Goal: Register for event/course

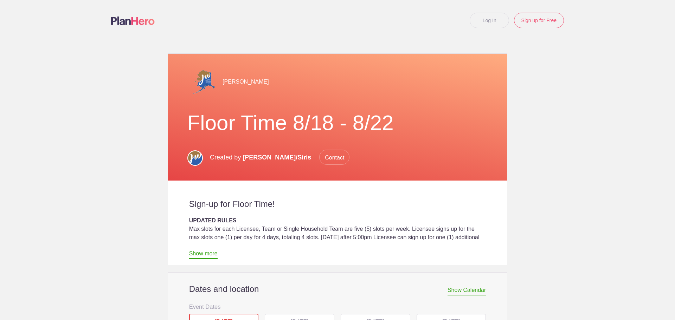
scroll to position [211, 0]
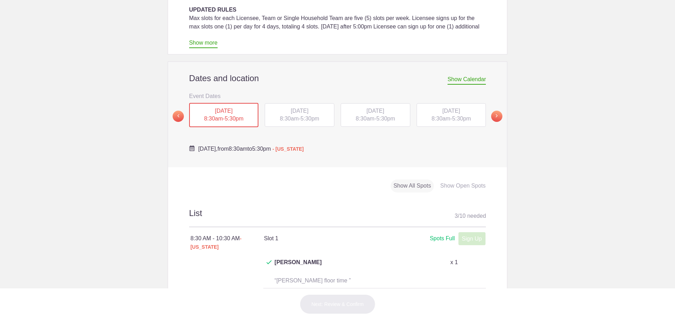
click at [389, 117] on span "5:30pm" at bounding box center [385, 119] width 19 height 6
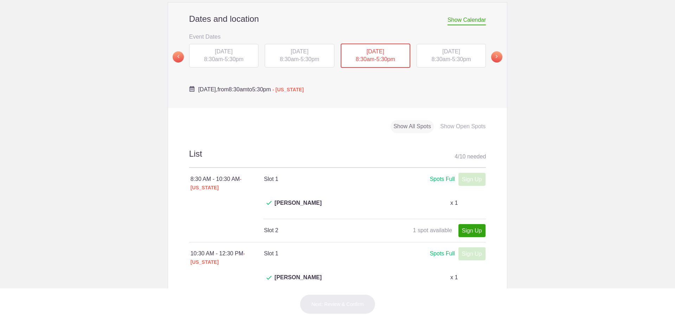
scroll to position [246, 0]
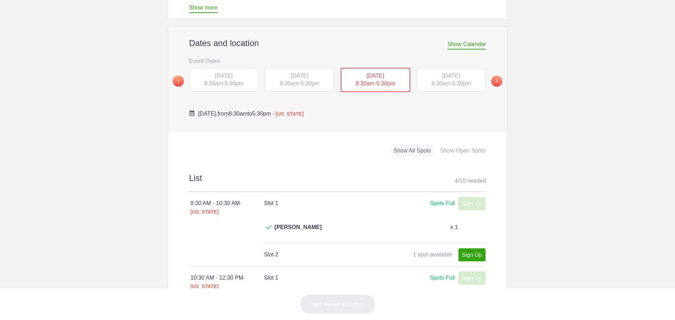
click at [439, 85] on span "8:30am" at bounding box center [440, 83] width 19 height 6
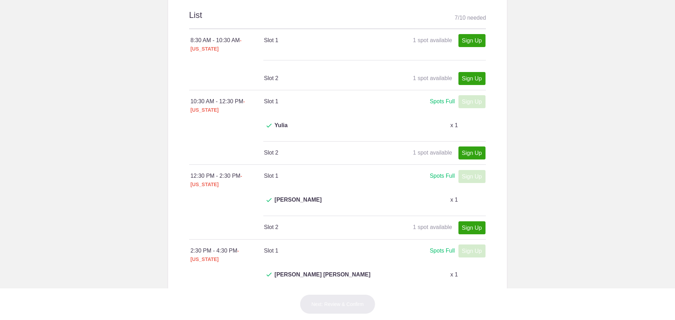
scroll to position [316, 0]
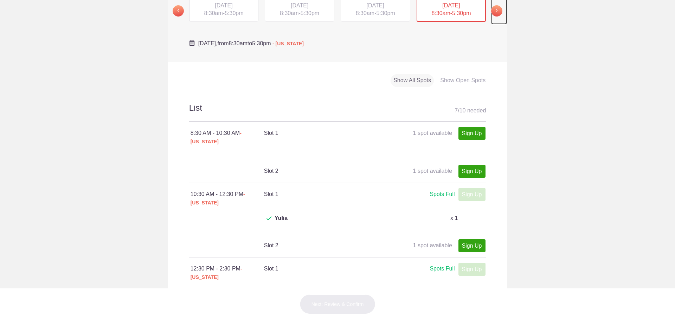
click at [491, 12] on span at bounding box center [496, 10] width 11 height 11
click at [215, 13] on span "8:30am" at bounding box center [213, 13] width 19 height 6
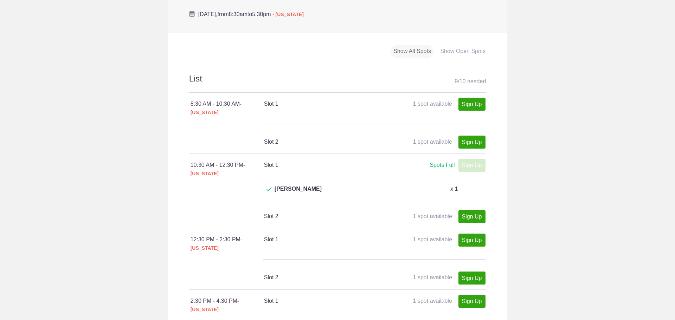
scroll to position [386, 0]
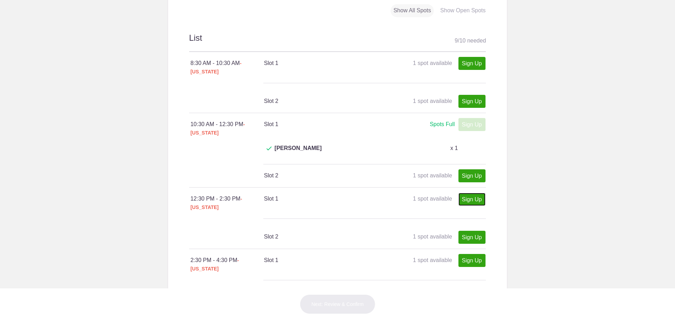
click at [465, 193] on link "Sign Up" at bounding box center [471, 199] width 27 height 13
type input "1"
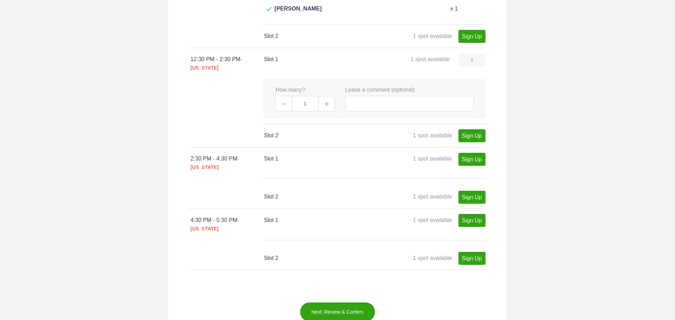
scroll to position [527, 0]
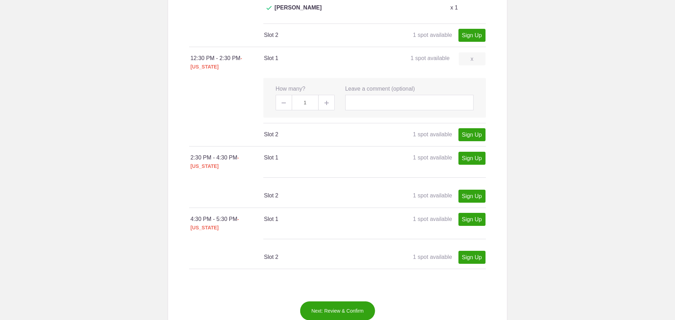
click at [342, 301] on button "Next: Review & Confirm" at bounding box center [338, 311] width 76 height 20
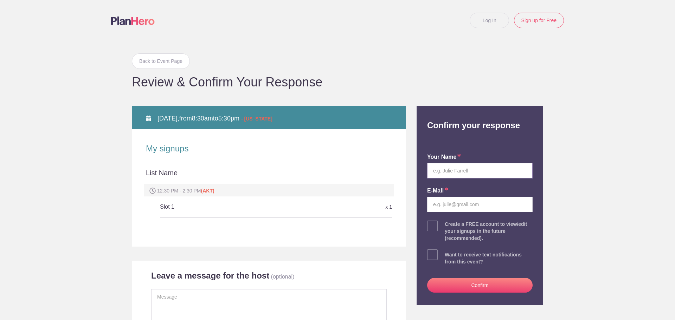
click at [467, 176] on input "text" at bounding box center [479, 170] width 105 height 15
type input "Yulia"
type input "[EMAIL_ADDRESS][DOMAIN_NAME]"
click at [482, 286] on button "Confirm" at bounding box center [479, 285] width 105 height 15
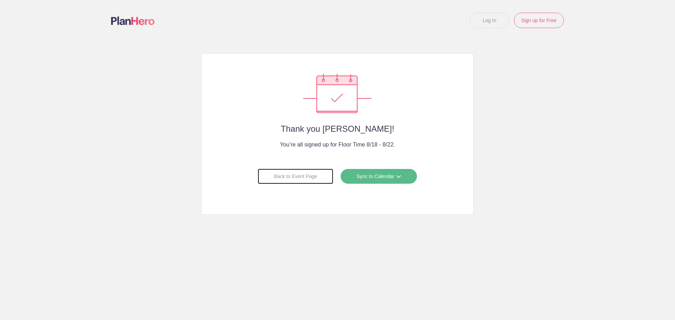
click at [276, 171] on div "Back to Event Page" at bounding box center [296, 176] width 76 height 15
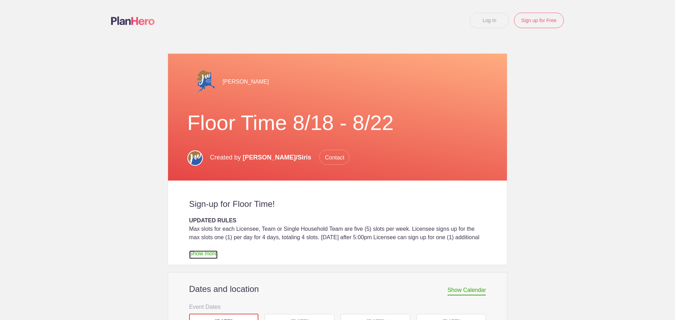
click at [208, 253] on link "Show more" at bounding box center [203, 255] width 28 height 8
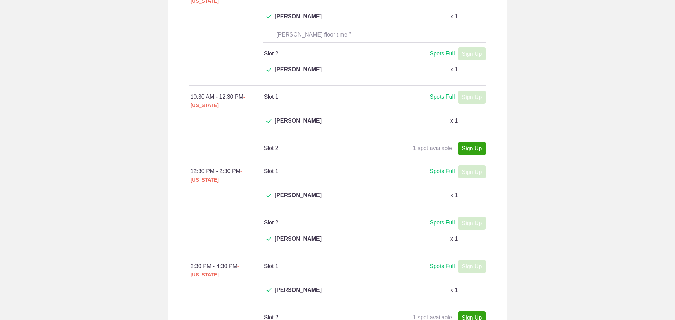
scroll to position [527, 0]
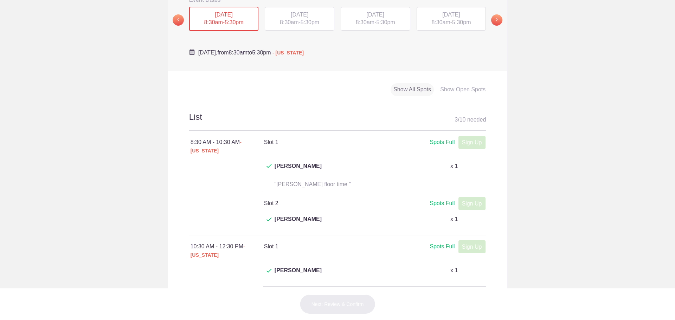
click at [274, 22] on div "TUE, Aug 19, 2025 8:30am - 5:30pm" at bounding box center [300, 19] width 70 height 24
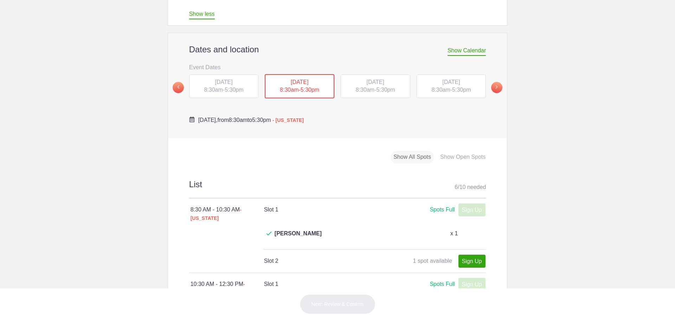
scroll to position [457, 0]
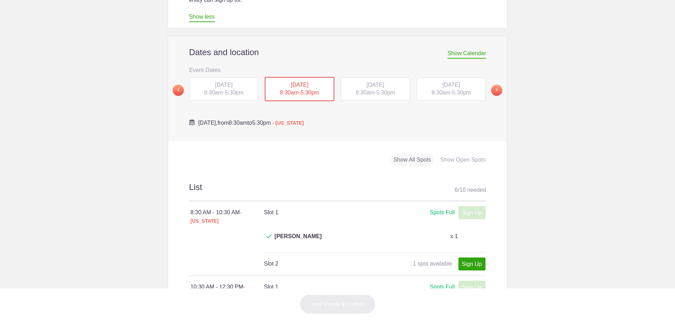
click at [367, 82] on span "[DATE]" at bounding box center [376, 85] width 18 height 6
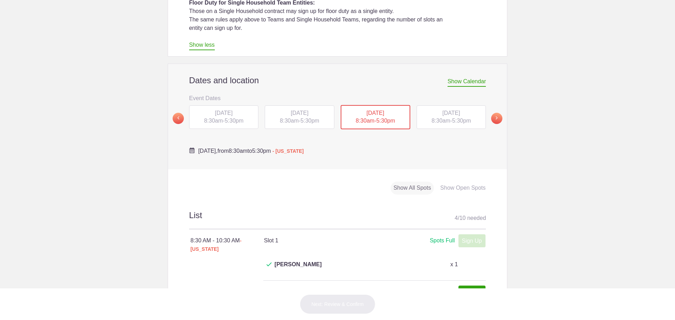
scroll to position [422, 0]
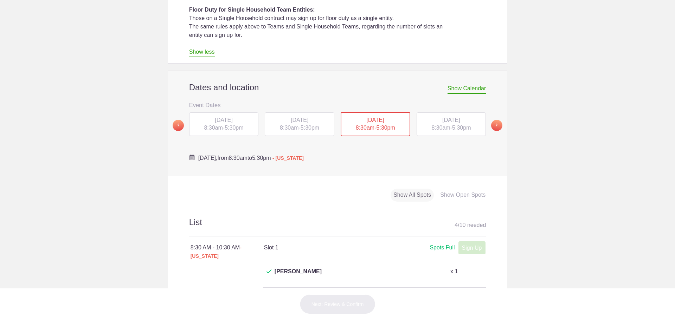
click at [293, 131] on div "TUE, Aug 19, 2025 8:30am - 5:30pm" at bounding box center [300, 124] width 70 height 24
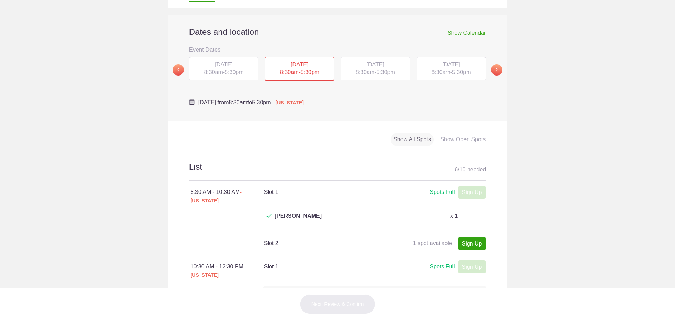
scroll to position [387, 0]
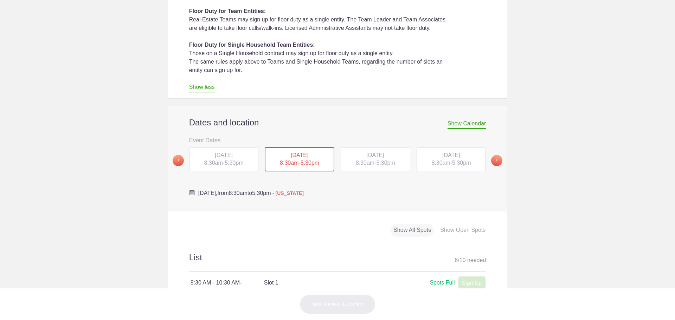
click at [439, 158] on div "[DATE] 8:30am - 5:30pm" at bounding box center [451, 160] width 70 height 24
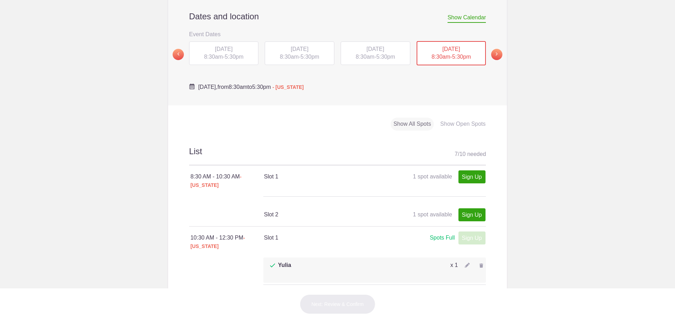
scroll to position [492, 0]
click at [493, 54] on span at bounding box center [496, 55] width 11 height 11
click at [232, 49] on span "[DATE]" at bounding box center [224, 49] width 18 height 6
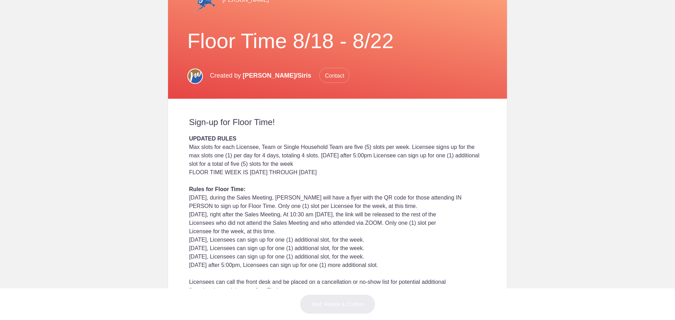
scroll to position [70, 0]
